Goal: Find specific page/section: Find specific page/section

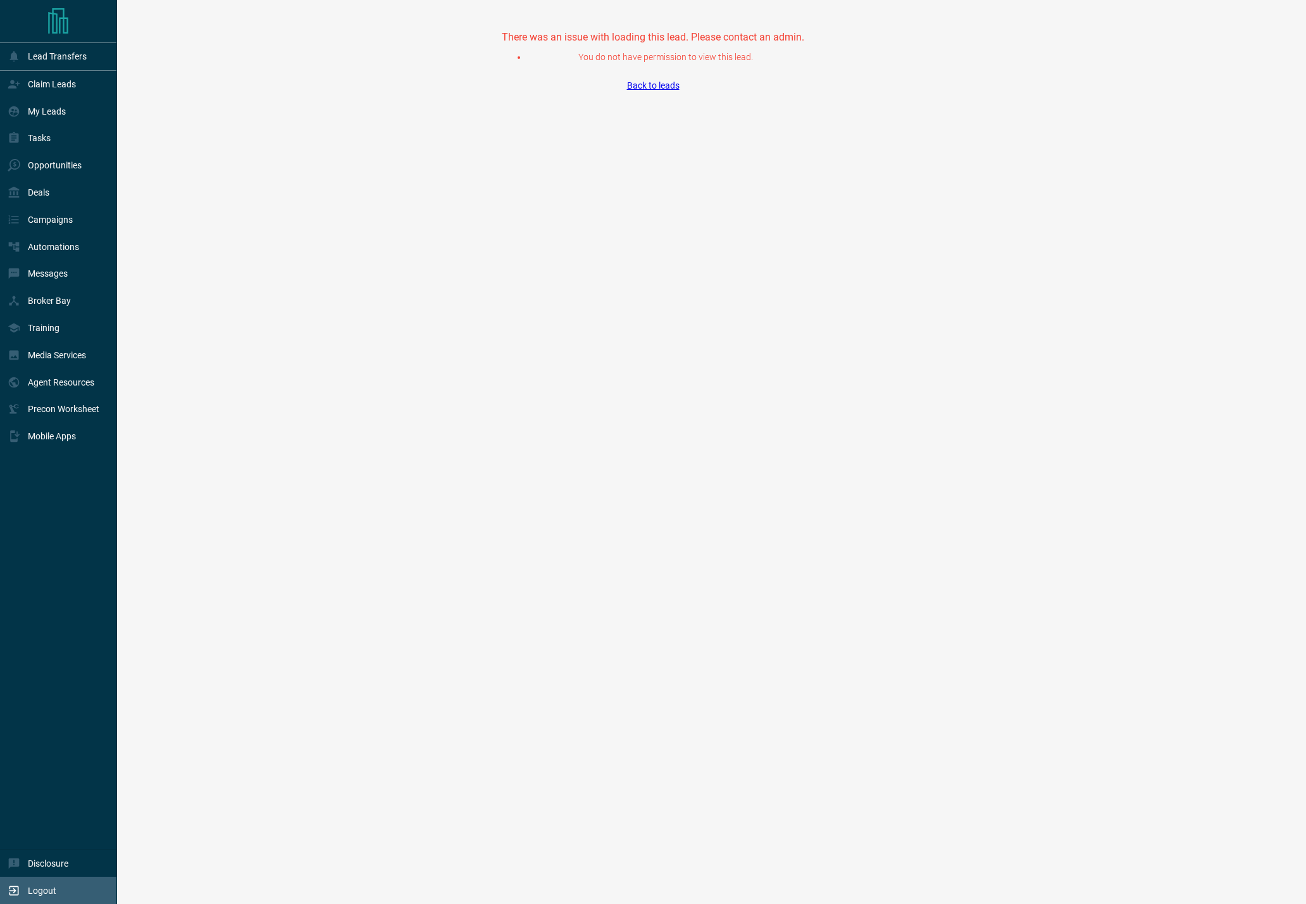
click at [13, 884] on icon at bounding box center [14, 890] width 13 height 13
